Goal: Transaction & Acquisition: Purchase product/service

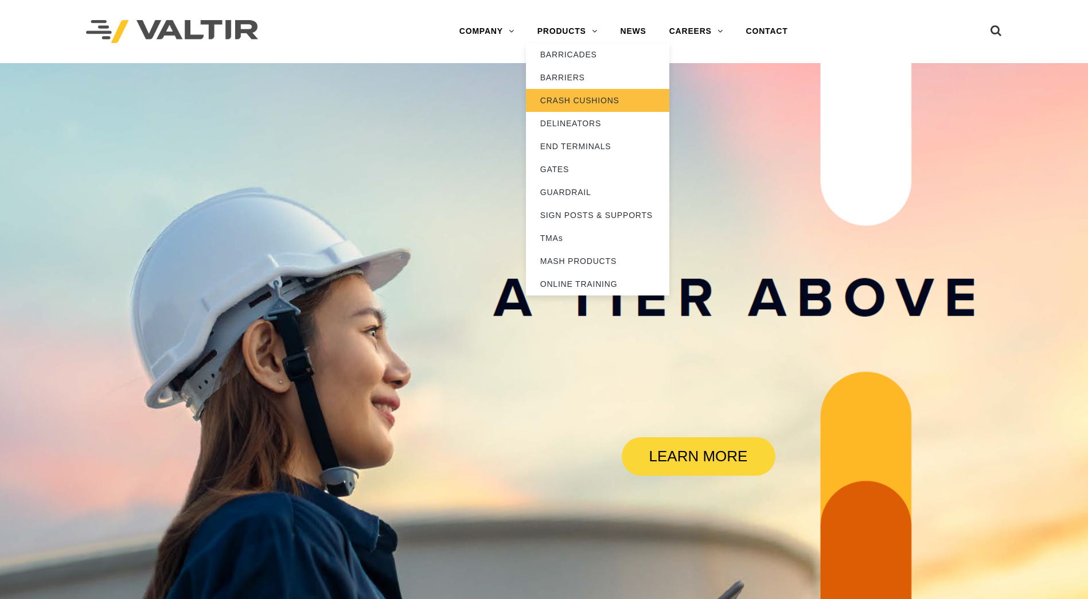
click at [602, 94] on link "CRASH CUSHIONS" at bounding box center [597, 100] width 143 height 23
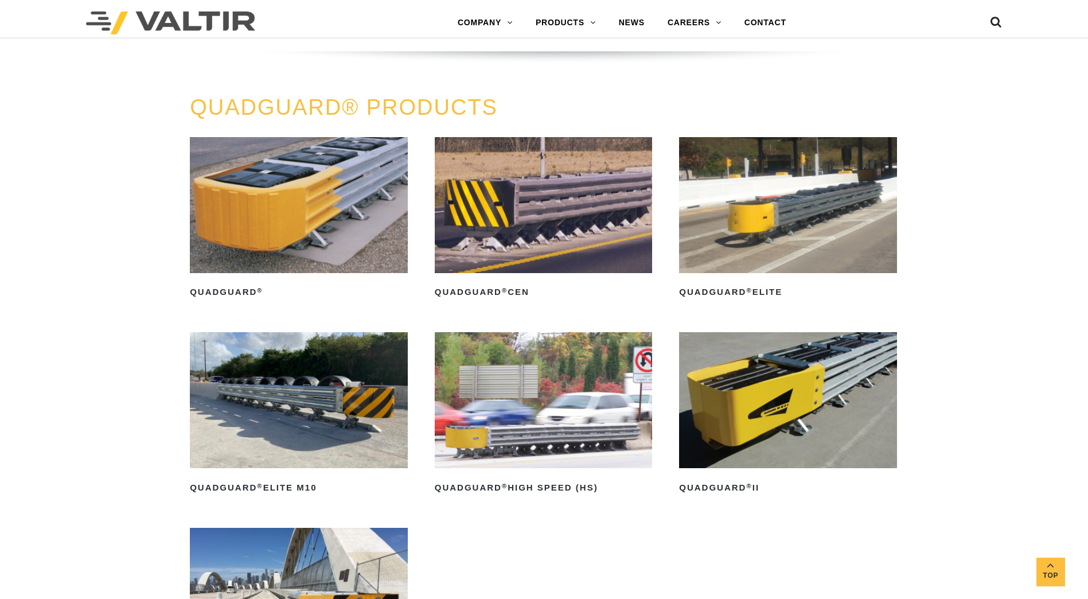
scroll to position [746, 0]
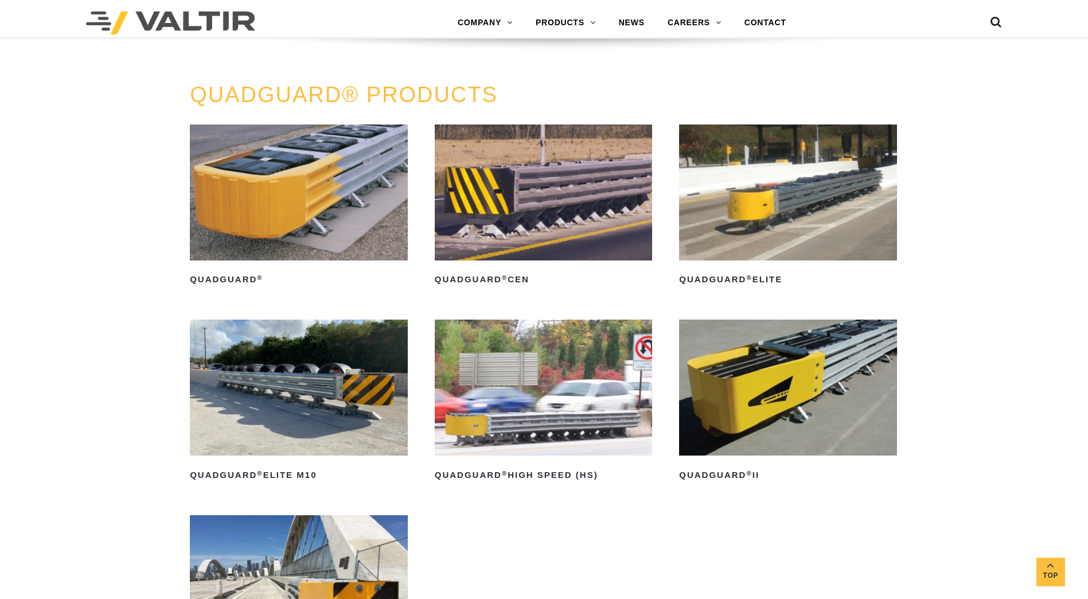
click at [302, 207] on img at bounding box center [299, 192] width 218 height 136
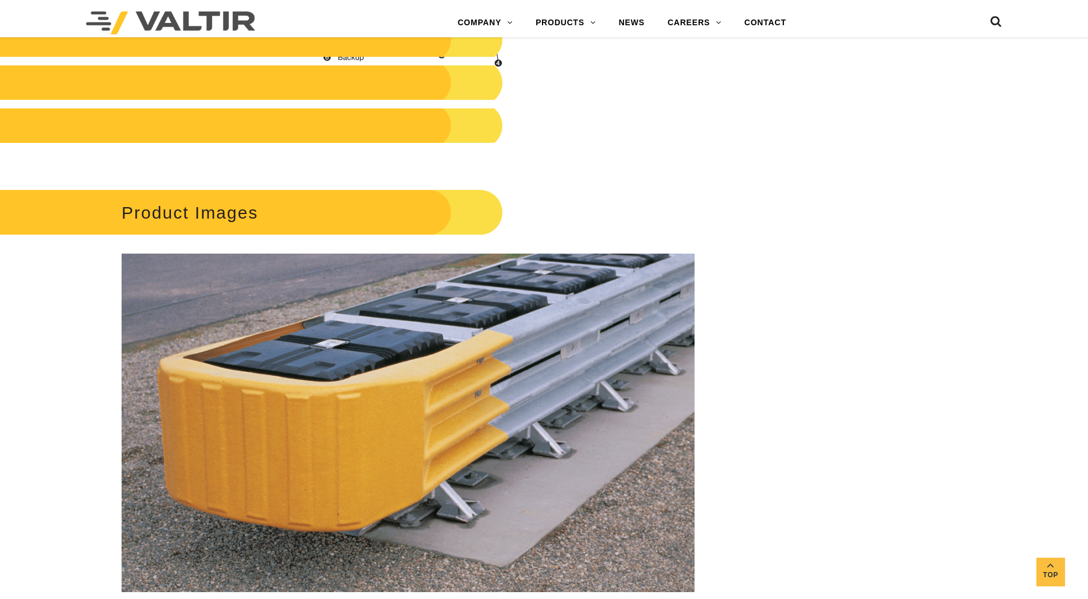
scroll to position [1790, 0]
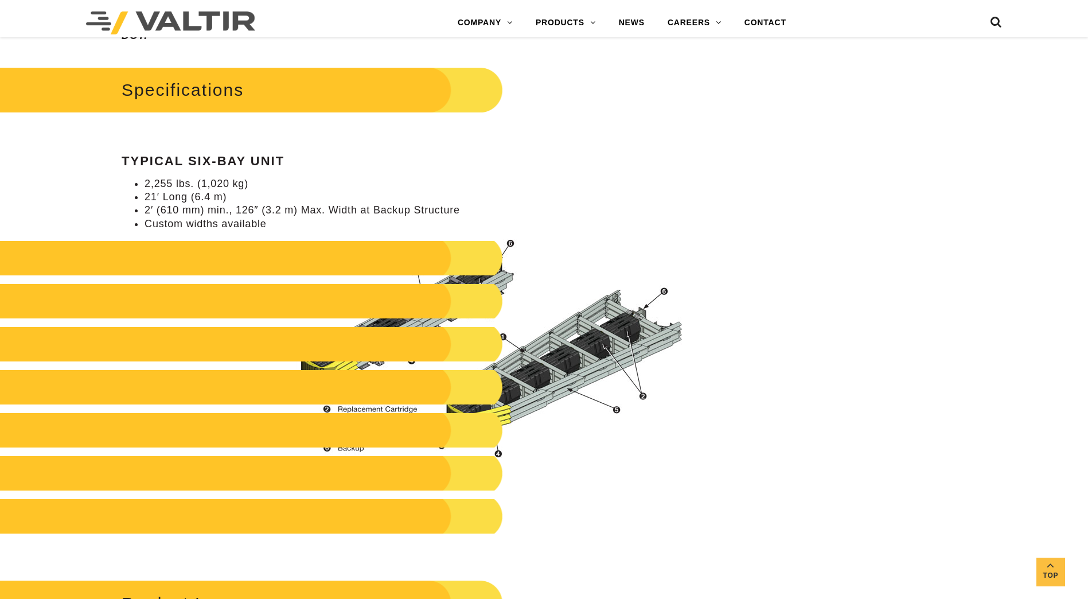
scroll to position [1033, 0]
